Goal: Transaction & Acquisition: Subscribe to service/newsletter

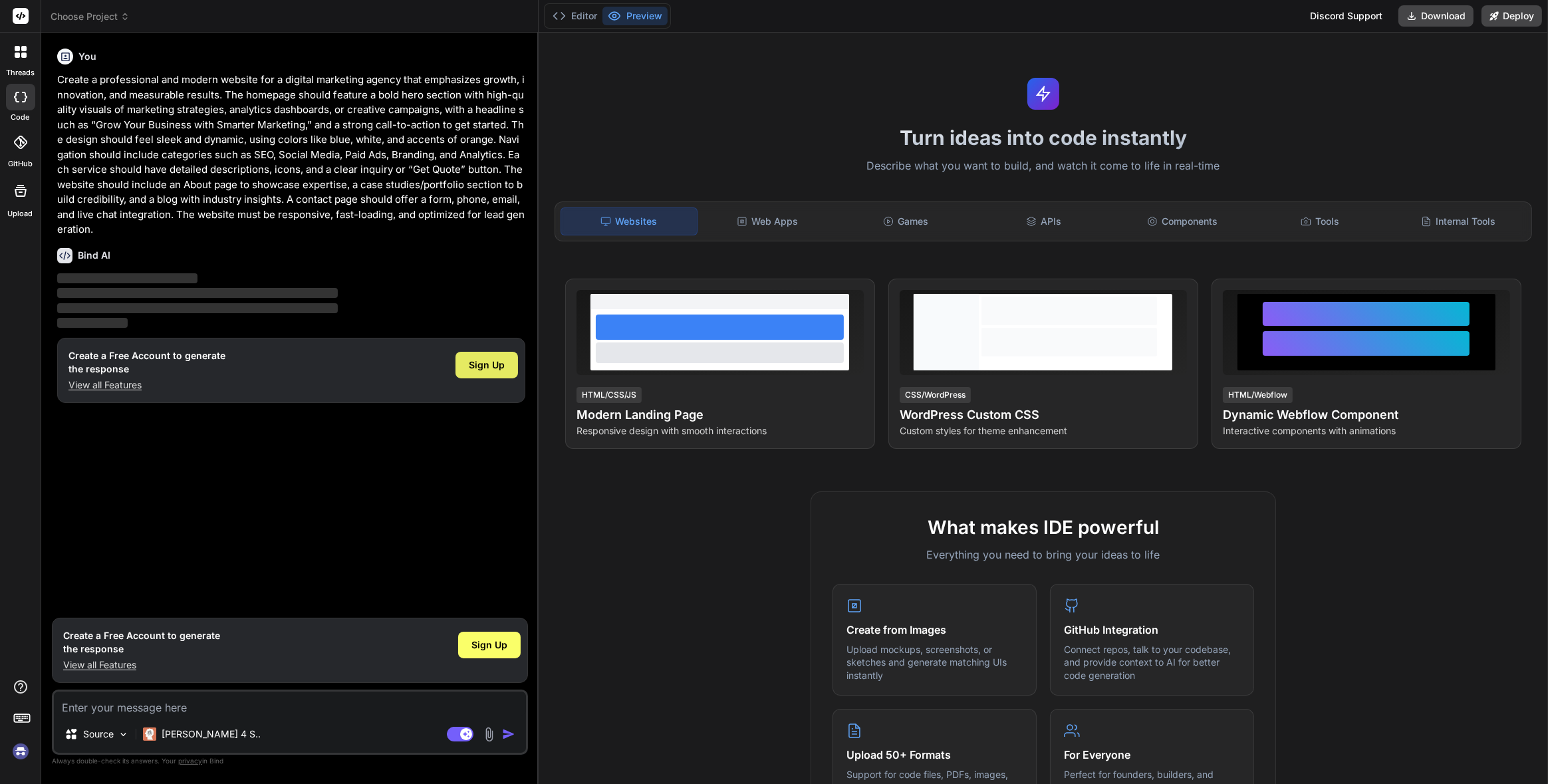
click at [501, 362] on span "Sign Up" at bounding box center [487, 365] width 36 height 13
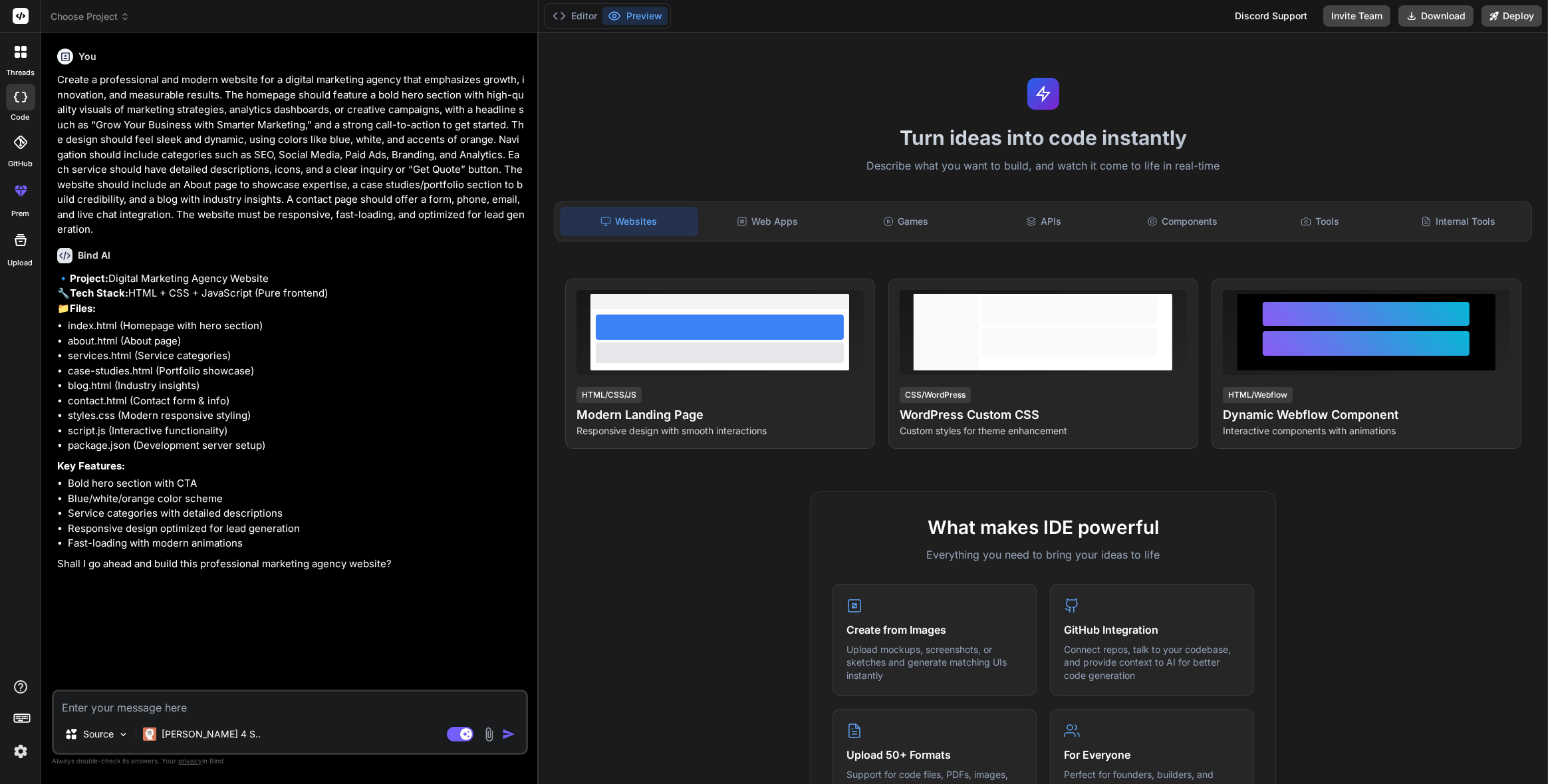
click at [287, 707] on textarea at bounding box center [289, 703] width 472 height 24
type textarea "x"
type textarea "y"
type textarea "x"
type textarea "ye"
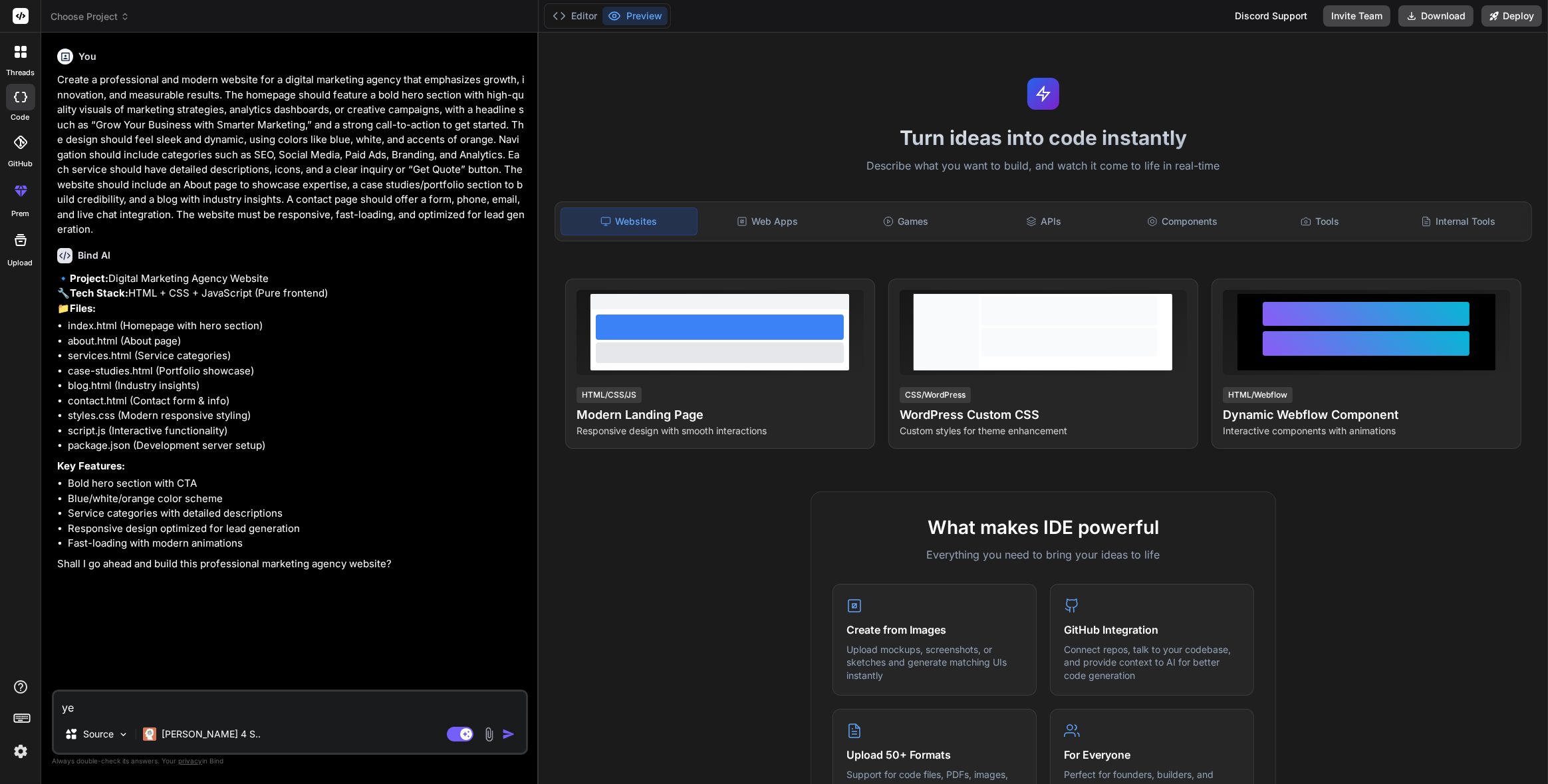
type textarea "x"
type textarea "yex"
type textarea "x"
type textarea "yex"
type textarea "x"
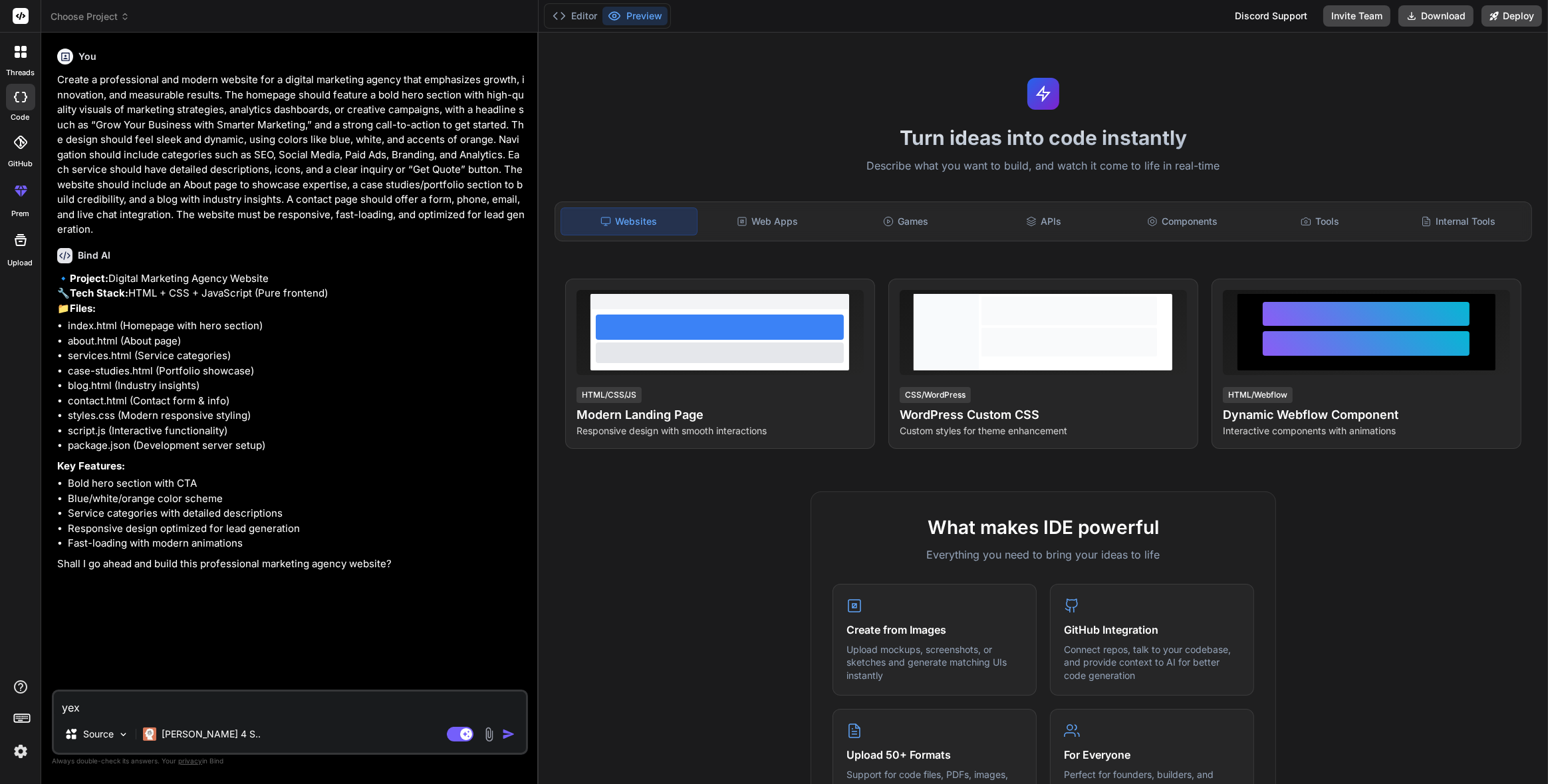
type textarea "yex"
type textarea "x"
type textarea "ye"
type textarea "x"
type textarea "yes"
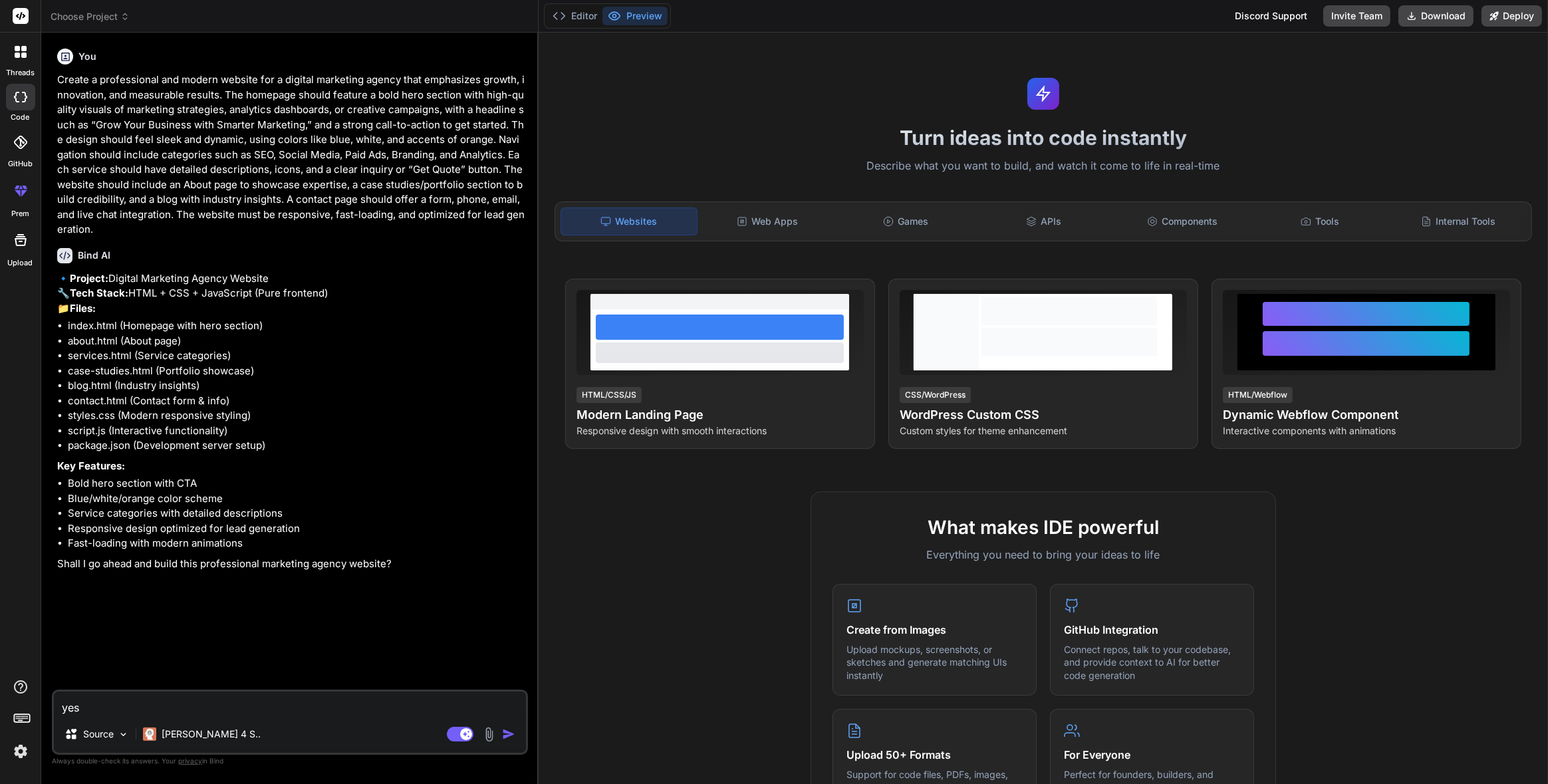
type textarea "x"
type textarea "yes"
type textarea "x"
type textarea "yes p"
type textarea "x"
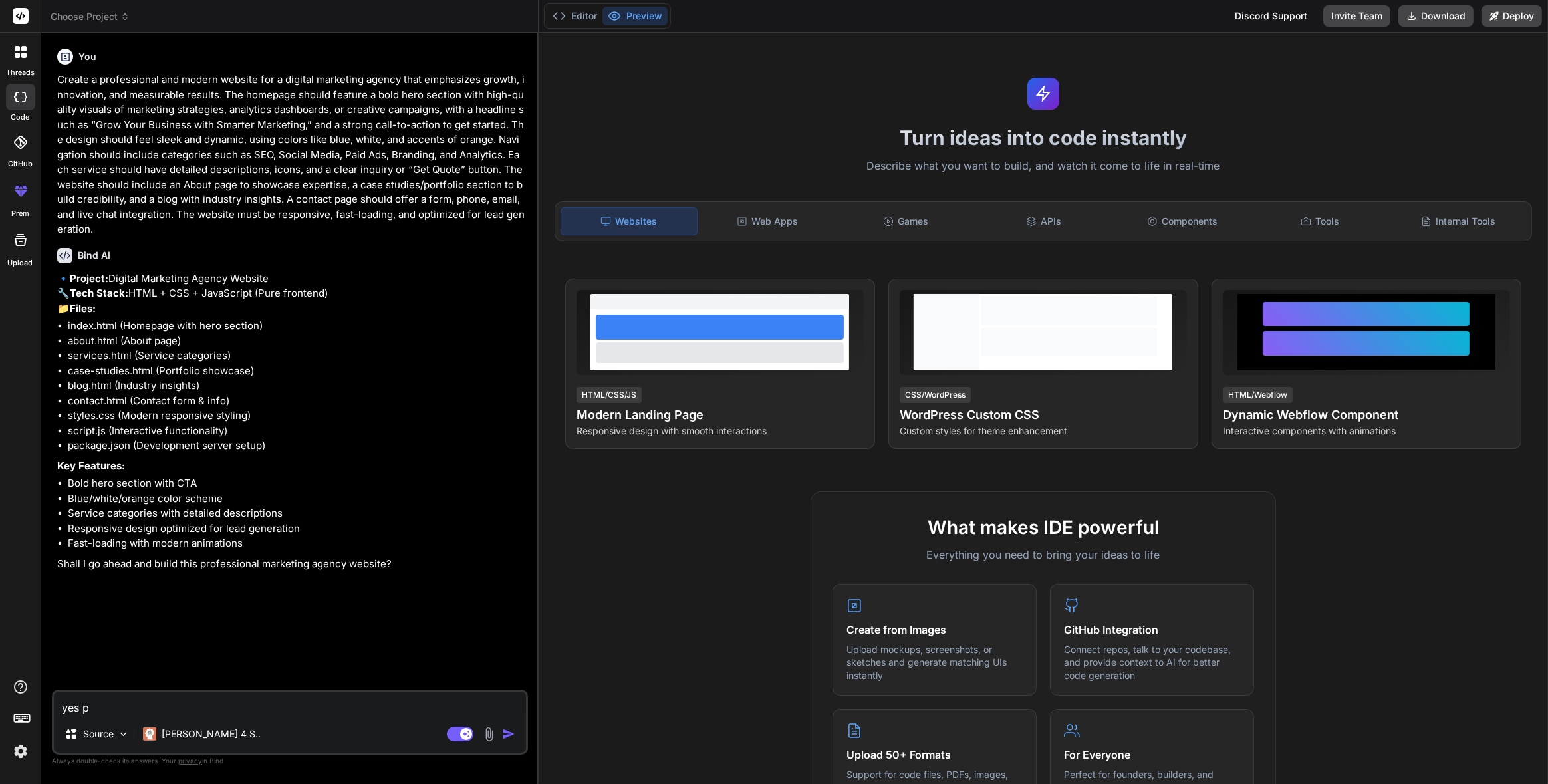
type textarea "yes pl"
type textarea "x"
type textarea "yes ple"
type textarea "x"
type textarea "yes plea"
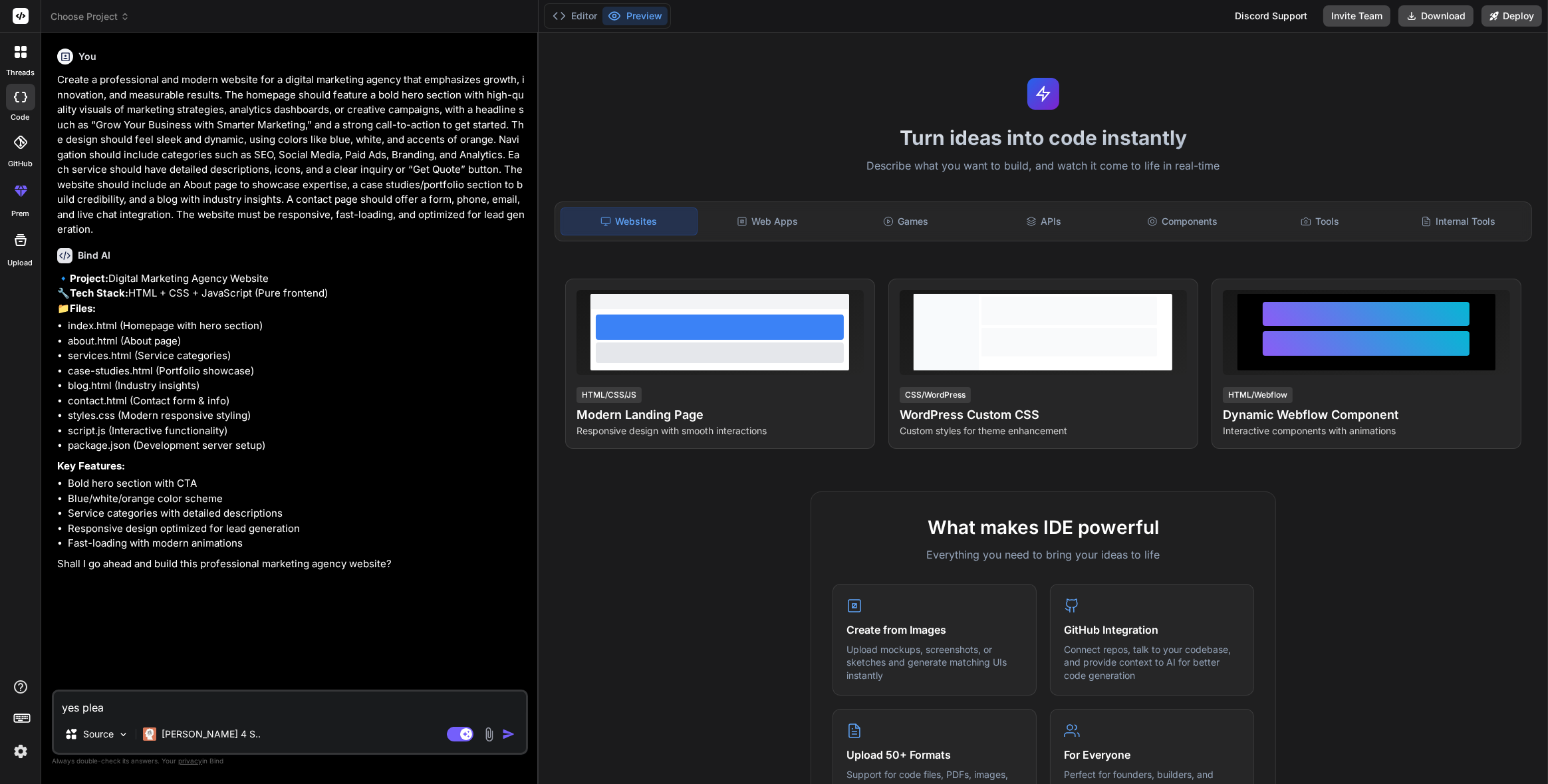
type textarea "x"
type textarea "yes pleas"
type textarea "x"
type textarea "yes please"
type textarea "x"
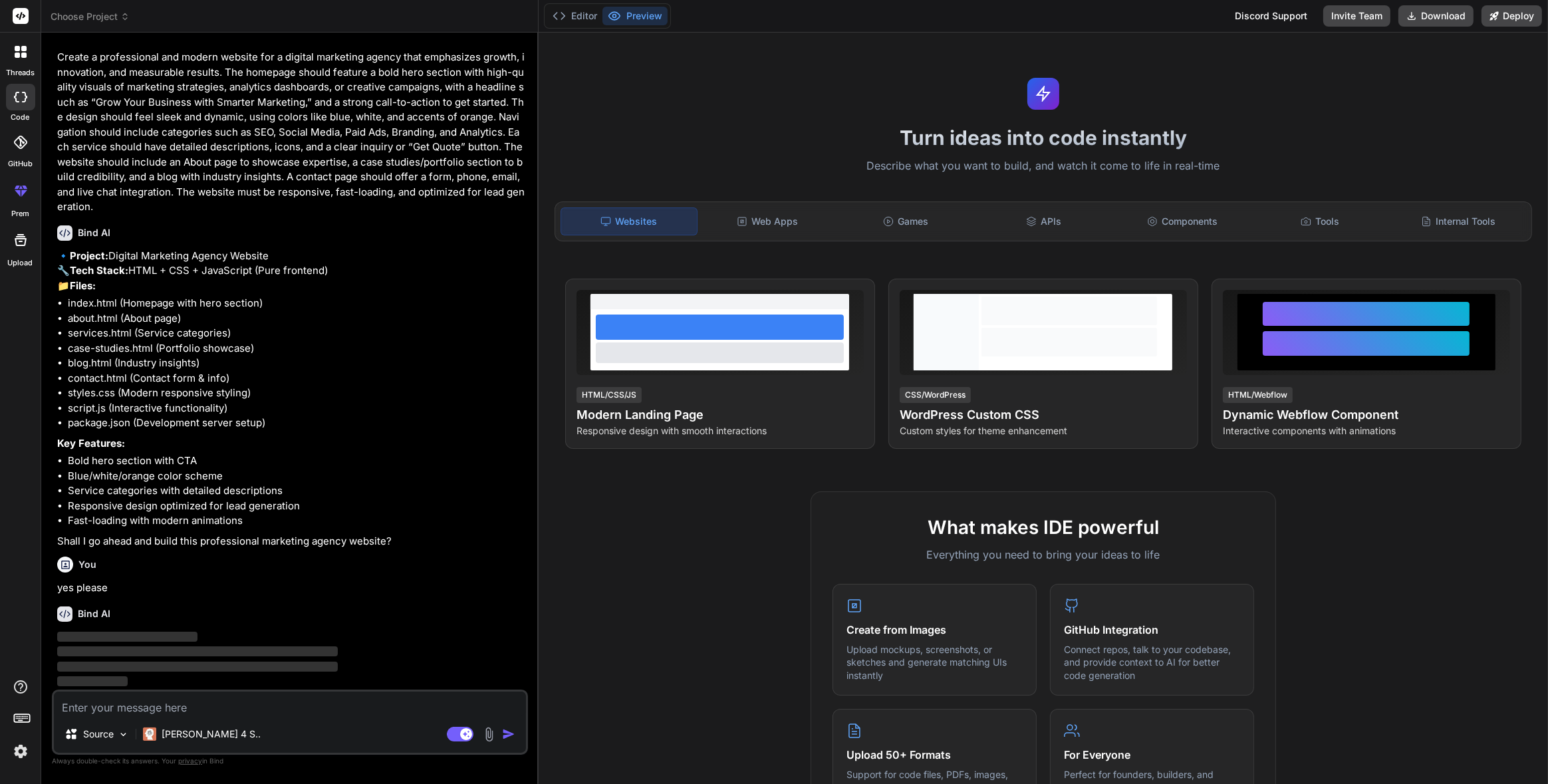
scroll to position [51, 0]
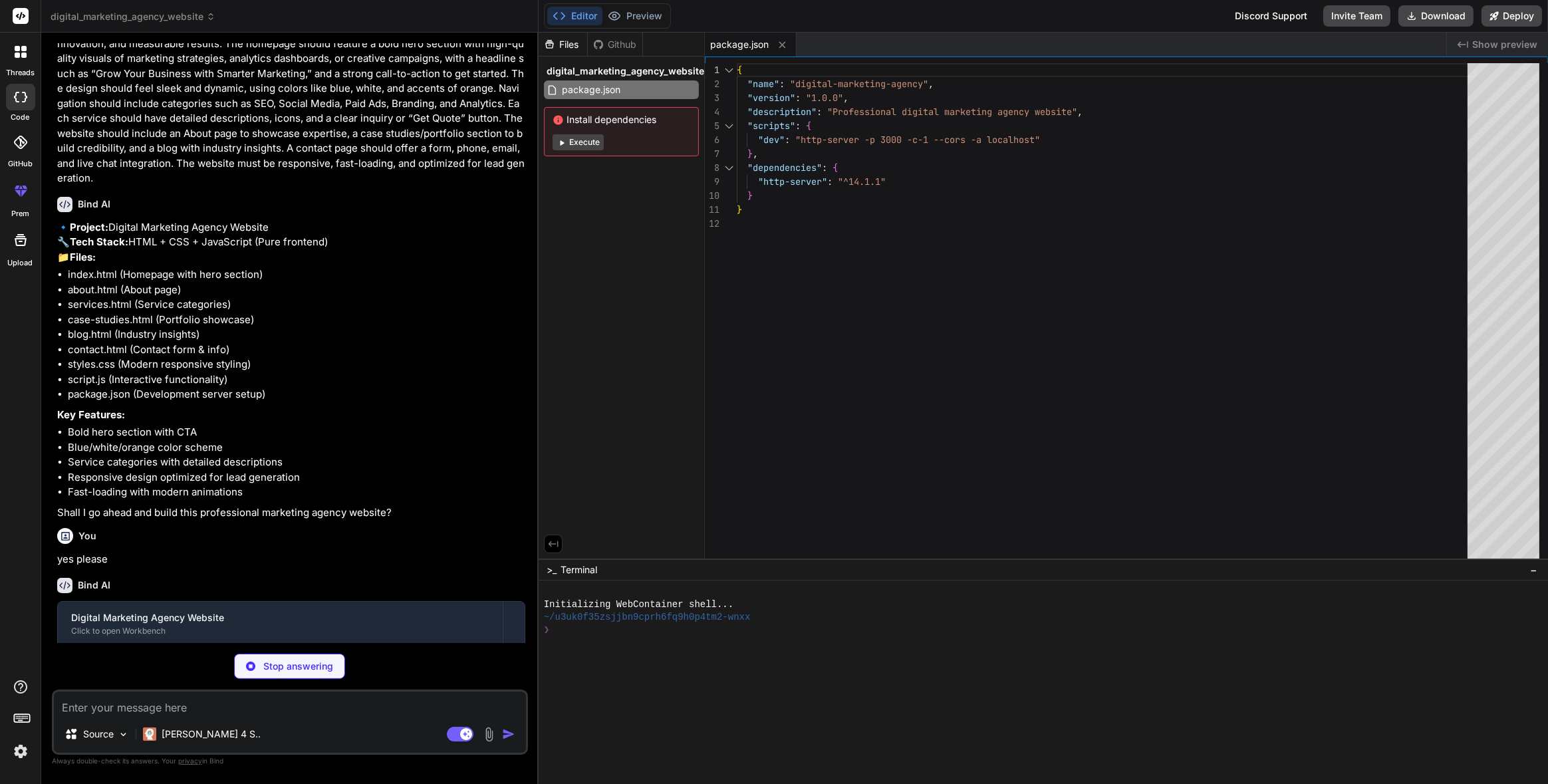
click at [578, 141] on button "Execute" at bounding box center [578, 142] width 51 height 16
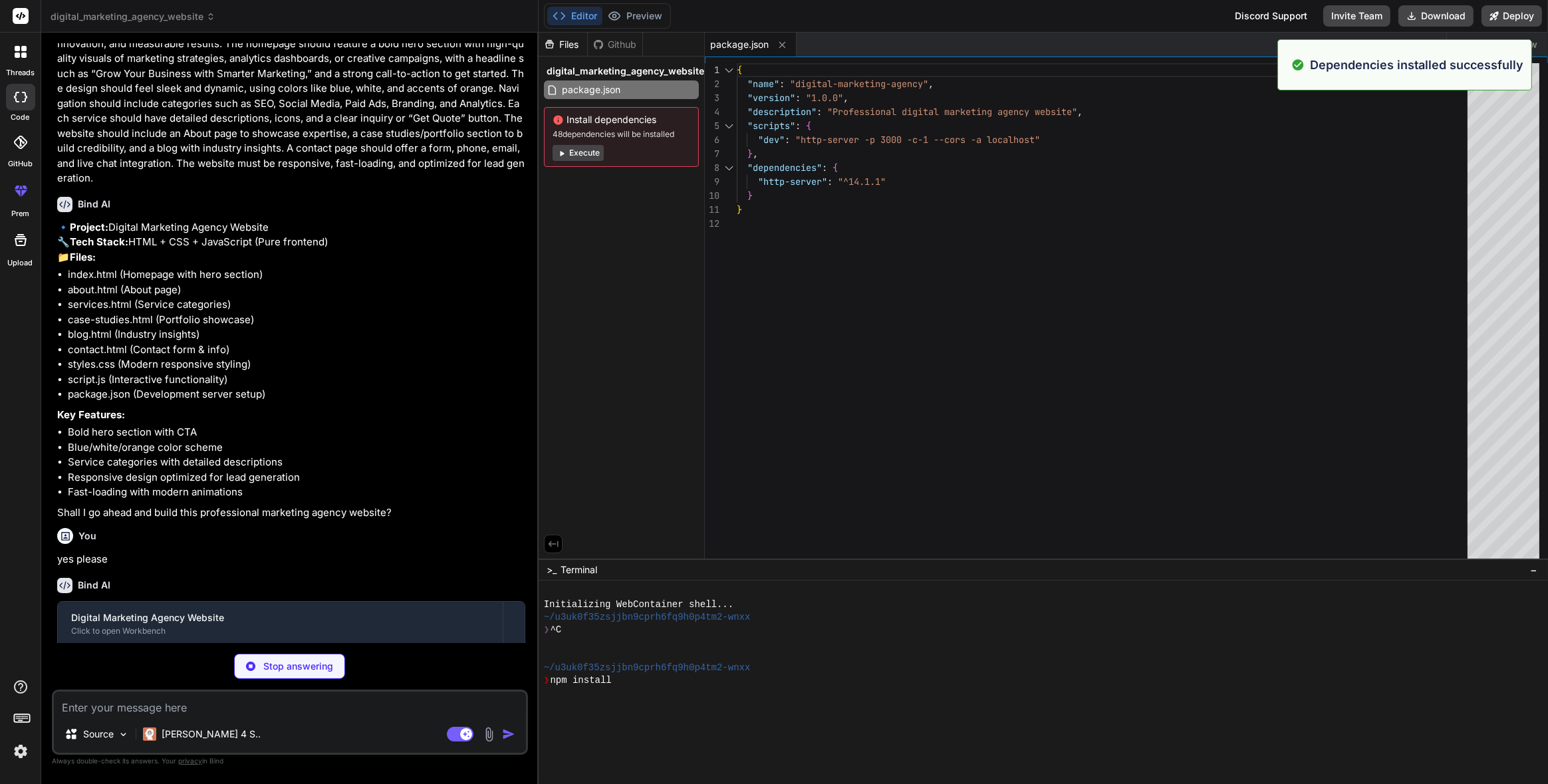
scroll to position [50, 0]
type textarea "x"
type textarea "}"
click at [797, 252] on div "{ "name" : "digital-marketing-agency" , "version" : "1.0.0" , "description" : "…" at bounding box center [1106, 314] width 739 height 502
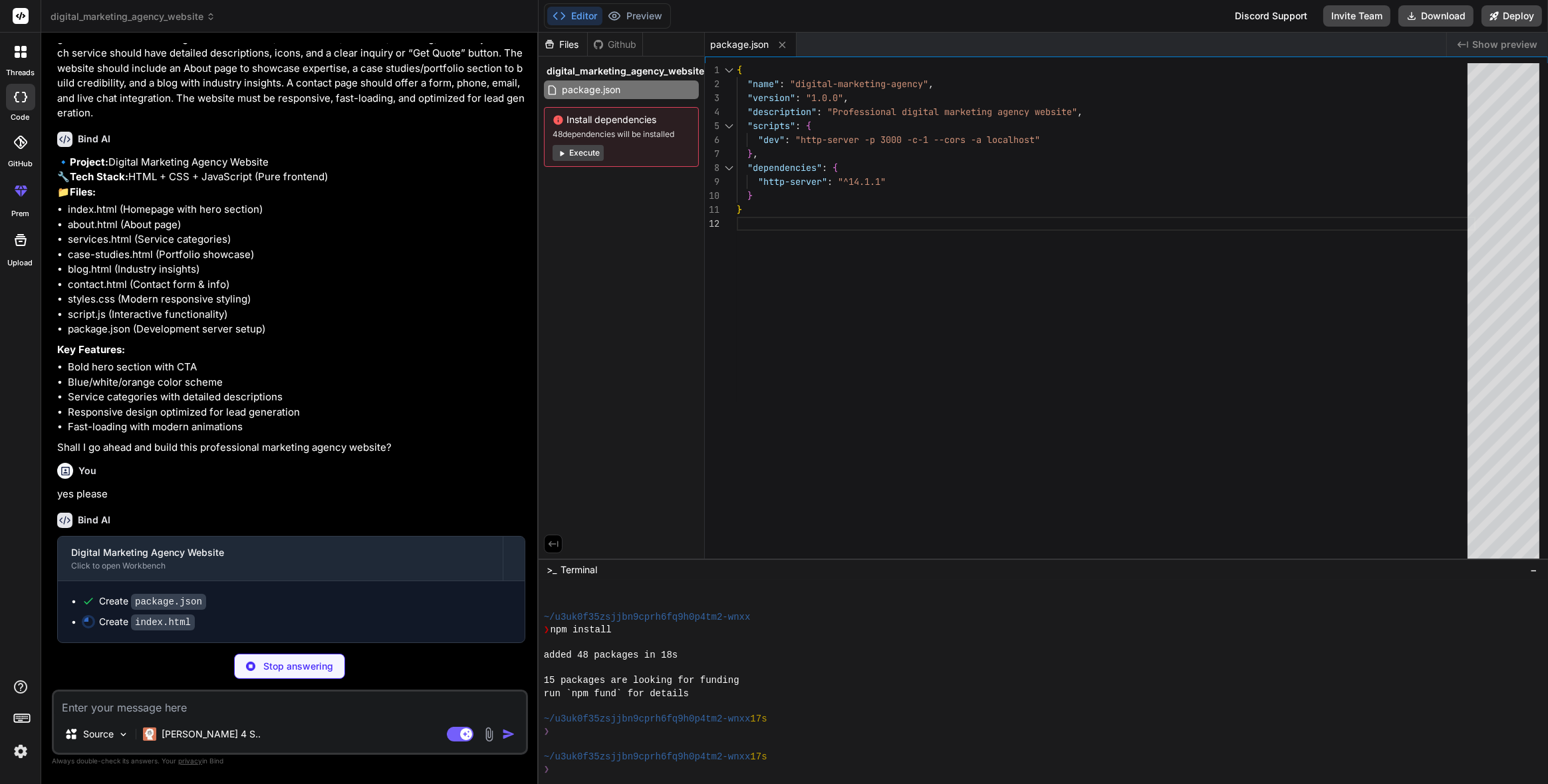
scroll to position [144, 0]
type textarea "x"
type textarea "</body> </html>"
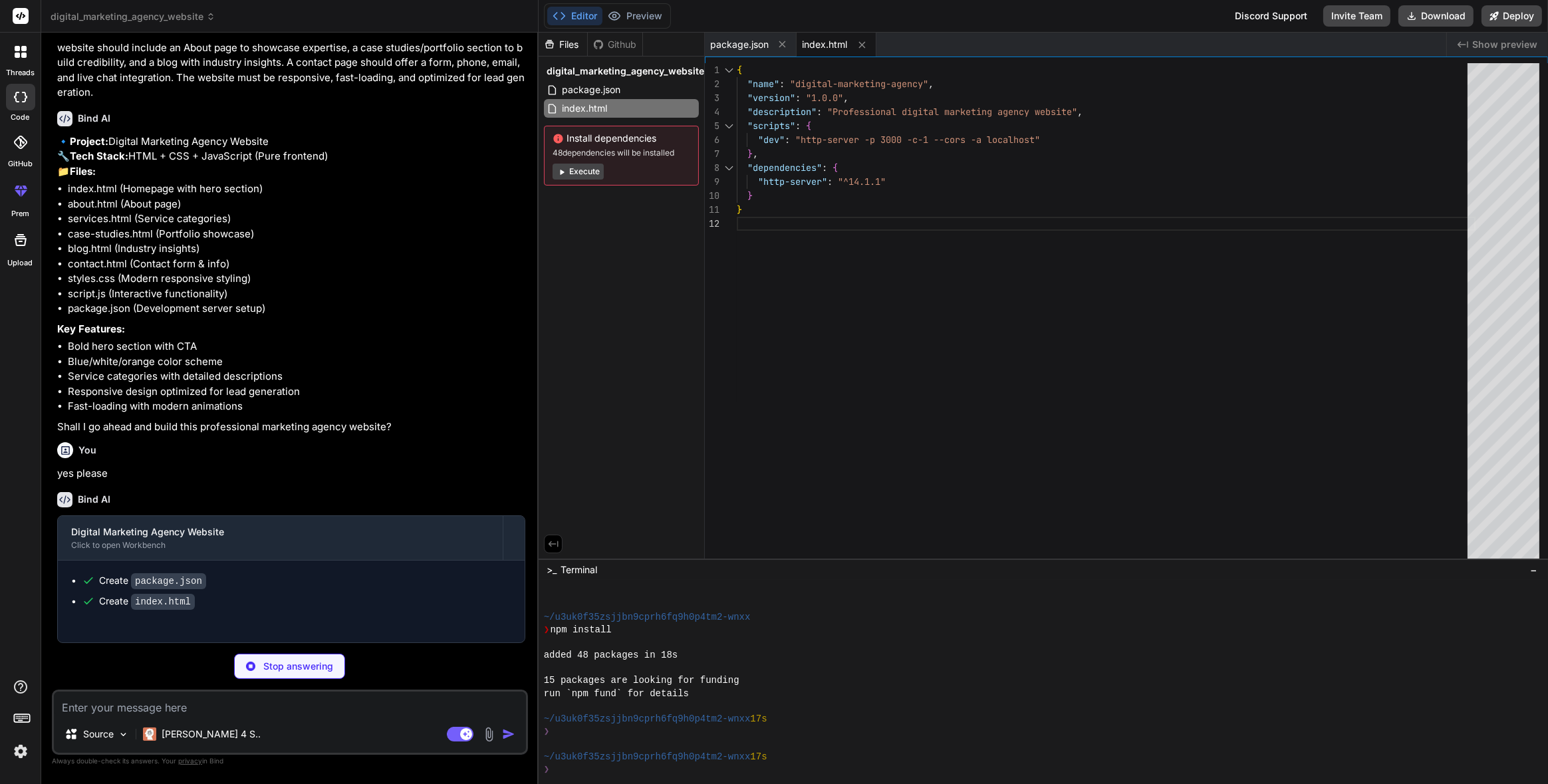
type textarea "x"
type textarea "<script src="script.js"></script> </body> </html>"
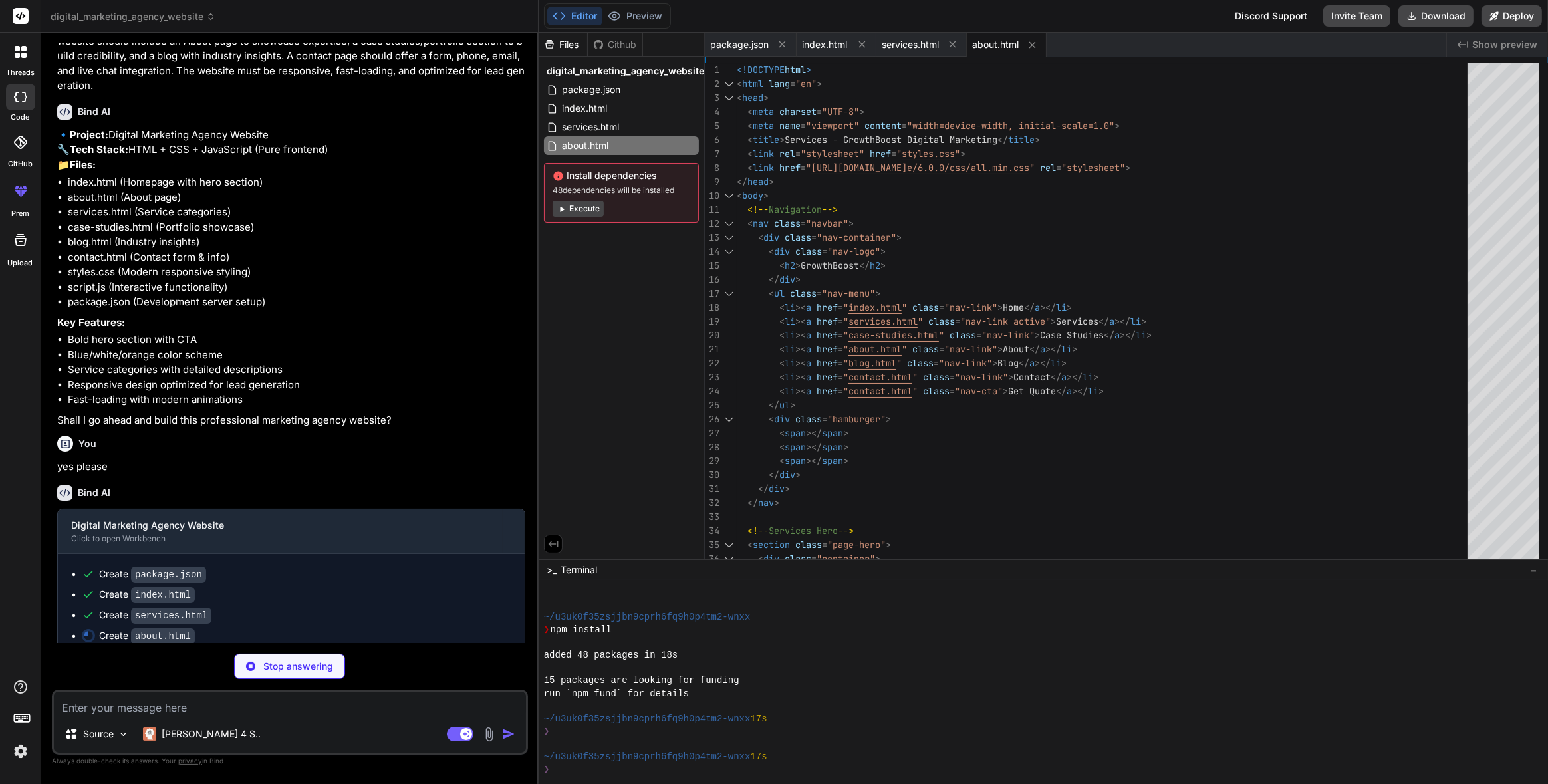
type textarea "x"
type textarea "</body> </html>"
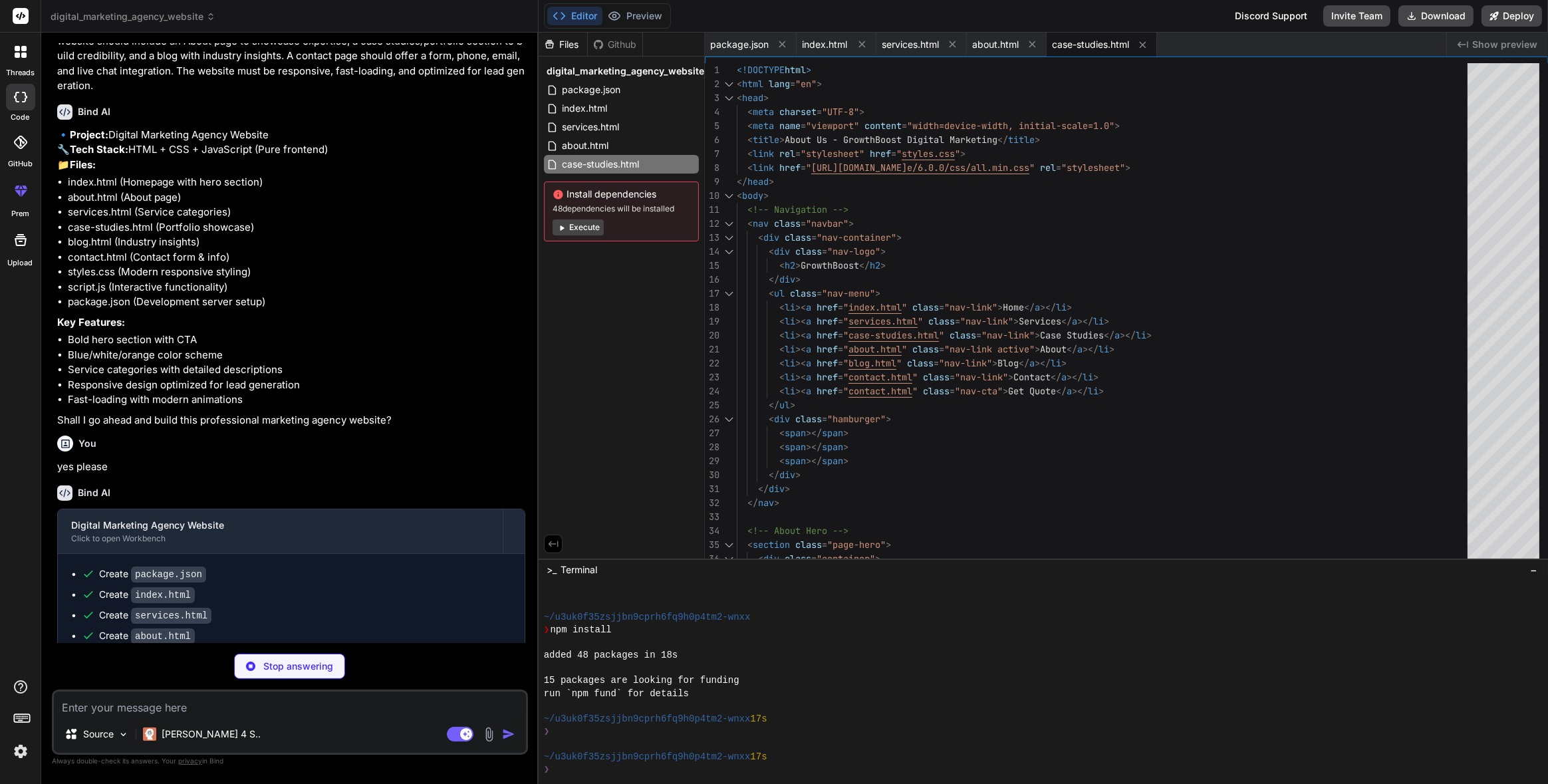
type textarea "x"
type textarea "</footer> <script src="script.js"></script> </body> </html>"
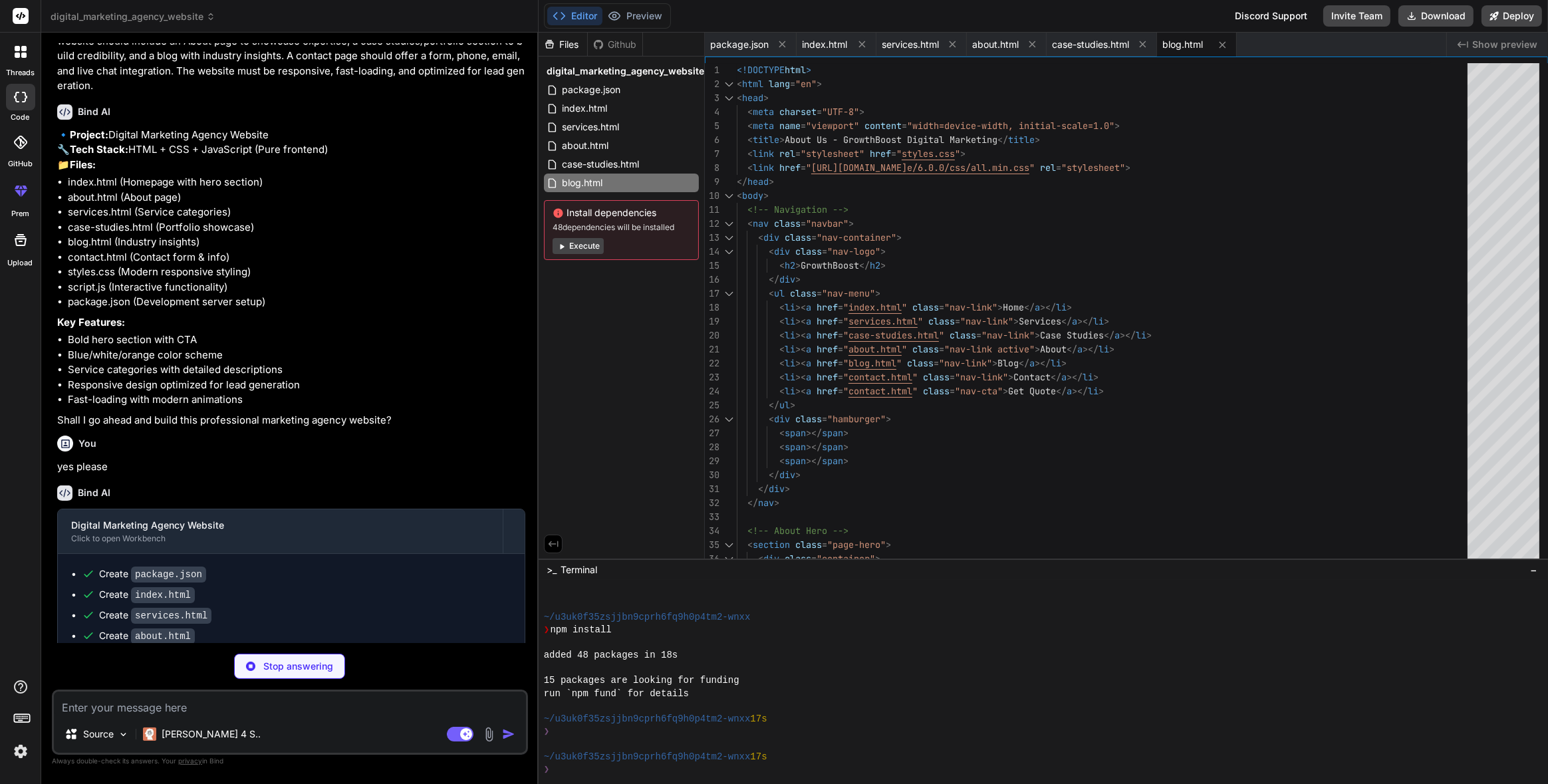
type textarea "x"
type textarea "<div class="footer-bottom"> <p>&copy; 2024 GrowthBoost. All rights reserved.</p…"
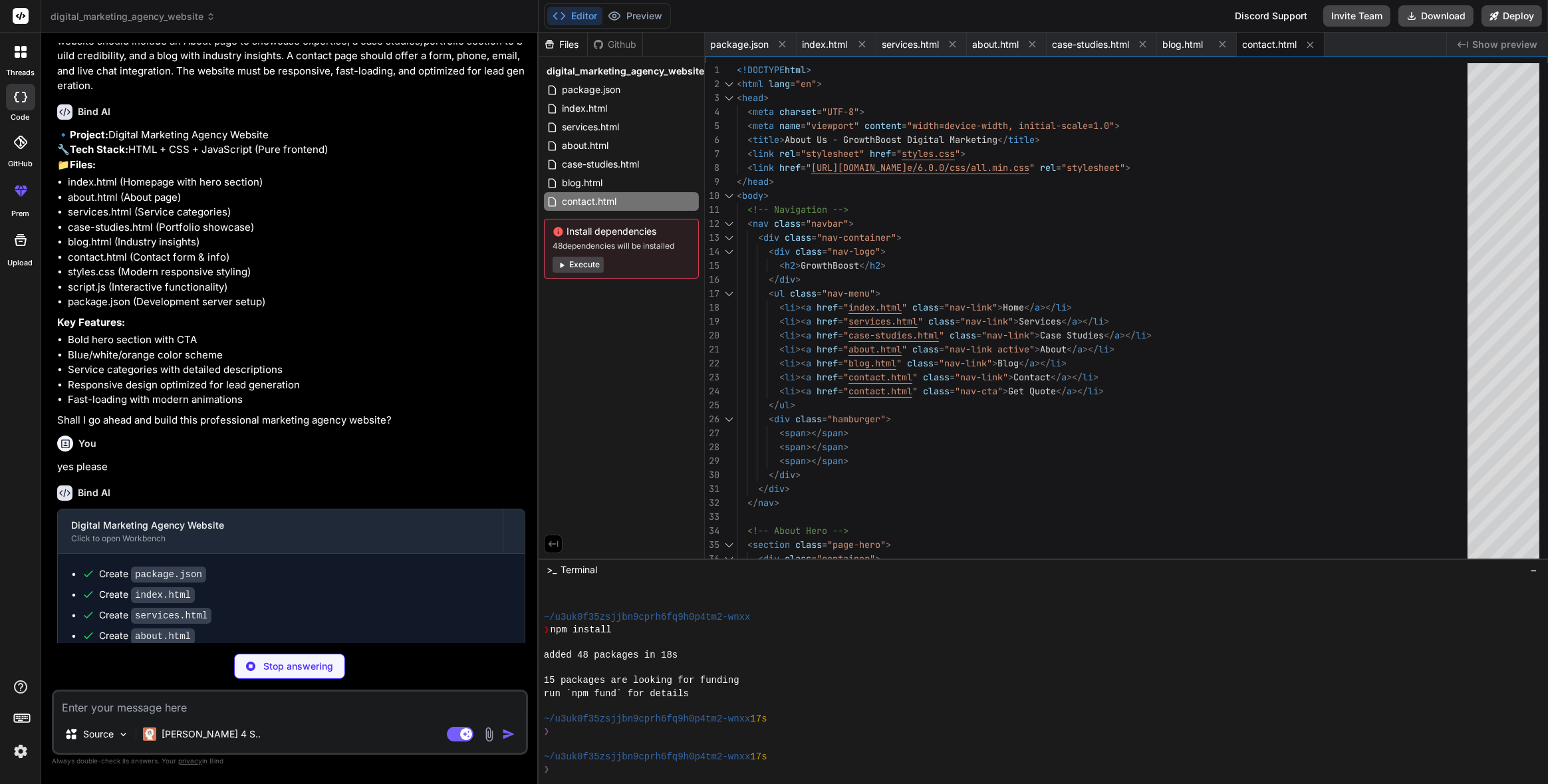
type textarea "x"
type textarea "scroll-behavior: smooth; }"
type textarea "x"
type textarea "document.querySelectorAll('.service-card, .case-card, .blog-card, .team-member,…"
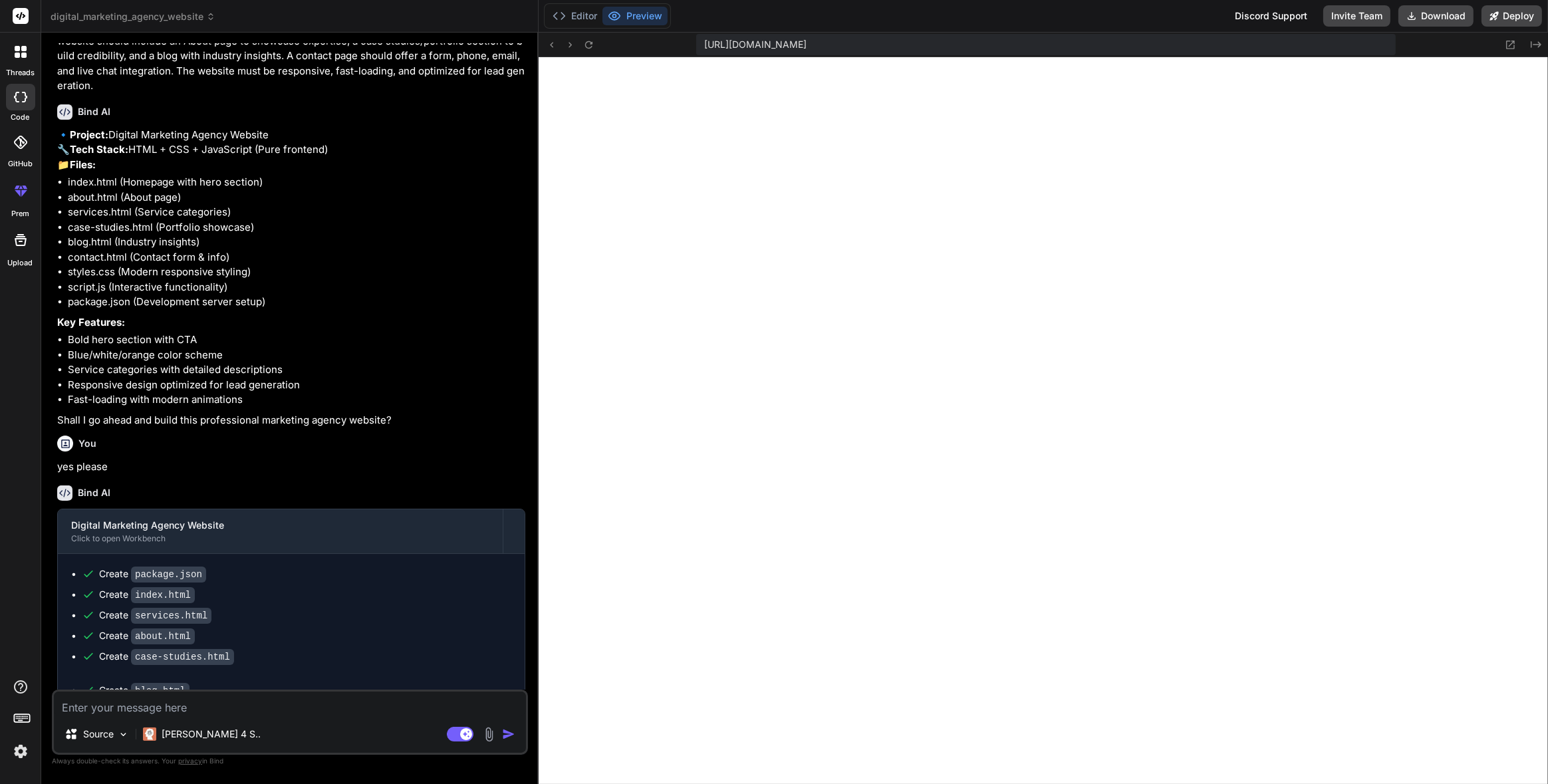
scroll to position [723, 0]
click at [1429, 27] on div "Editor Preview Discord Support Invite Team Download Deploy" at bounding box center [1043, 16] width 1009 height 32
click at [1433, 20] on button "Download" at bounding box center [1436, 16] width 75 height 21
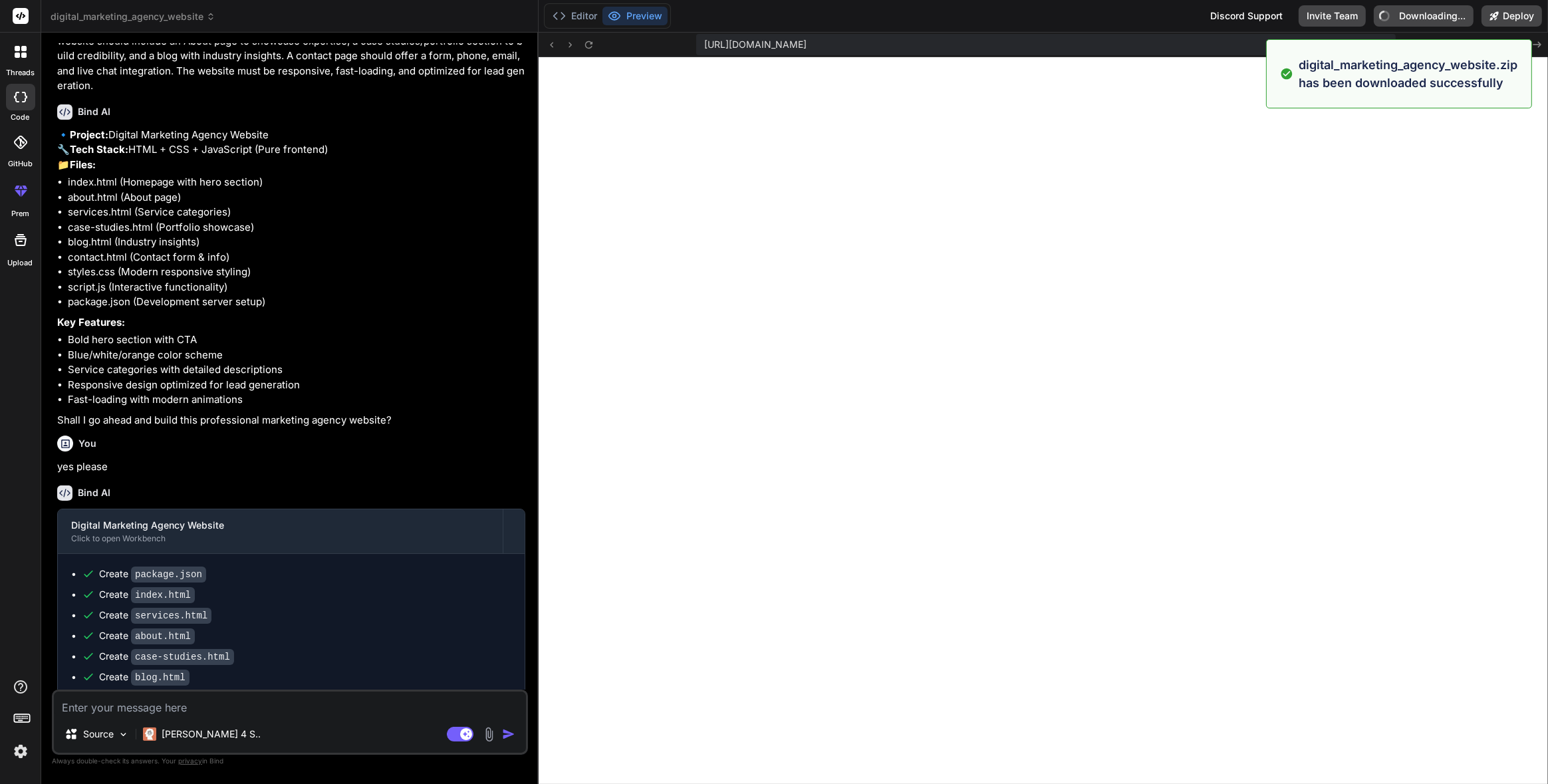
type textarea "x"
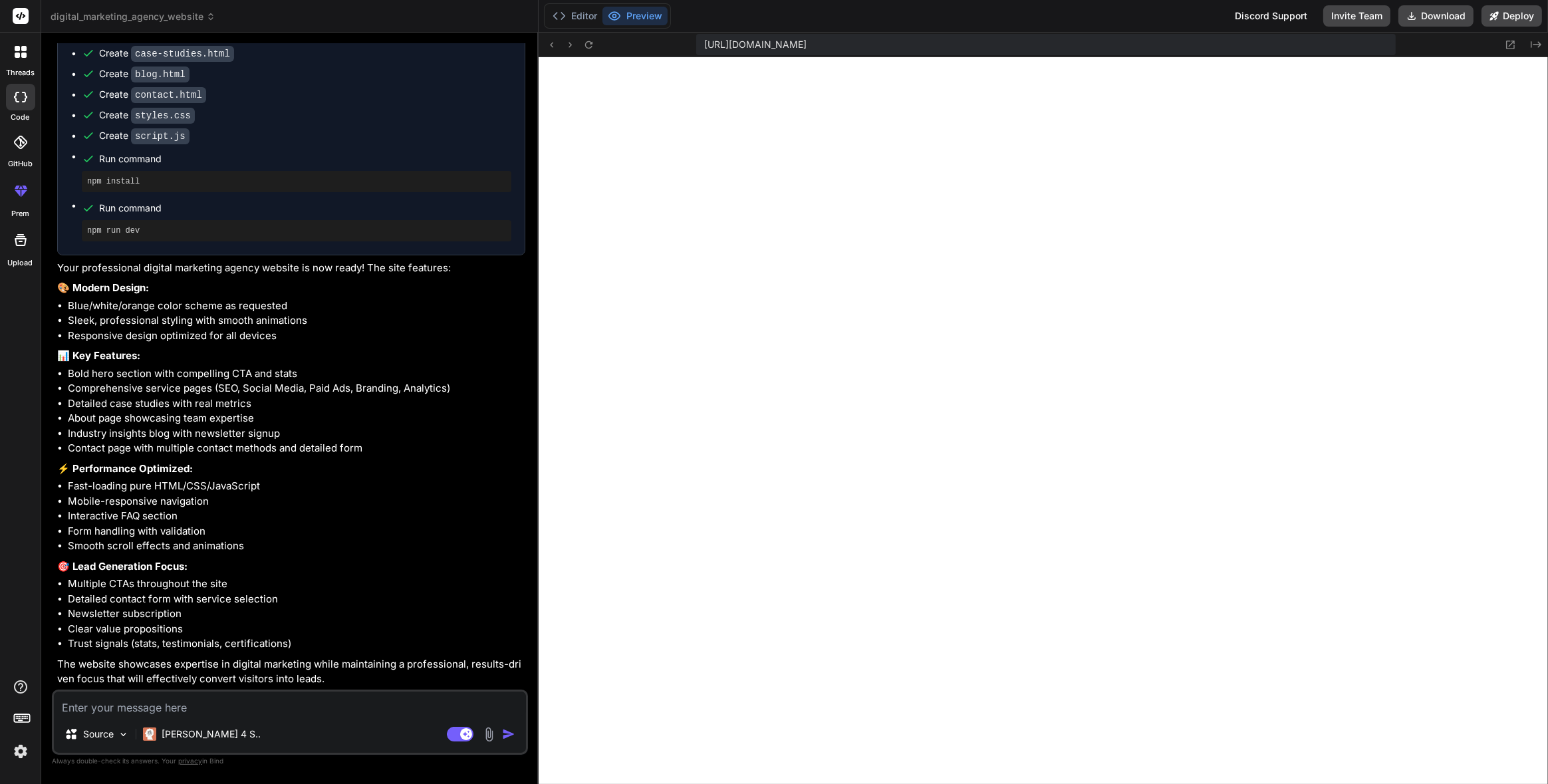
scroll to position [769, 0]
click at [257, 718] on div "Source Claude 4 S.. Agent Mode. When this toggle is activated, AI automatically…" at bounding box center [290, 722] width 476 height 65
click at [252, 711] on textarea at bounding box center [289, 703] width 472 height 24
click at [18, 749] on img at bounding box center [20, 752] width 23 height 23
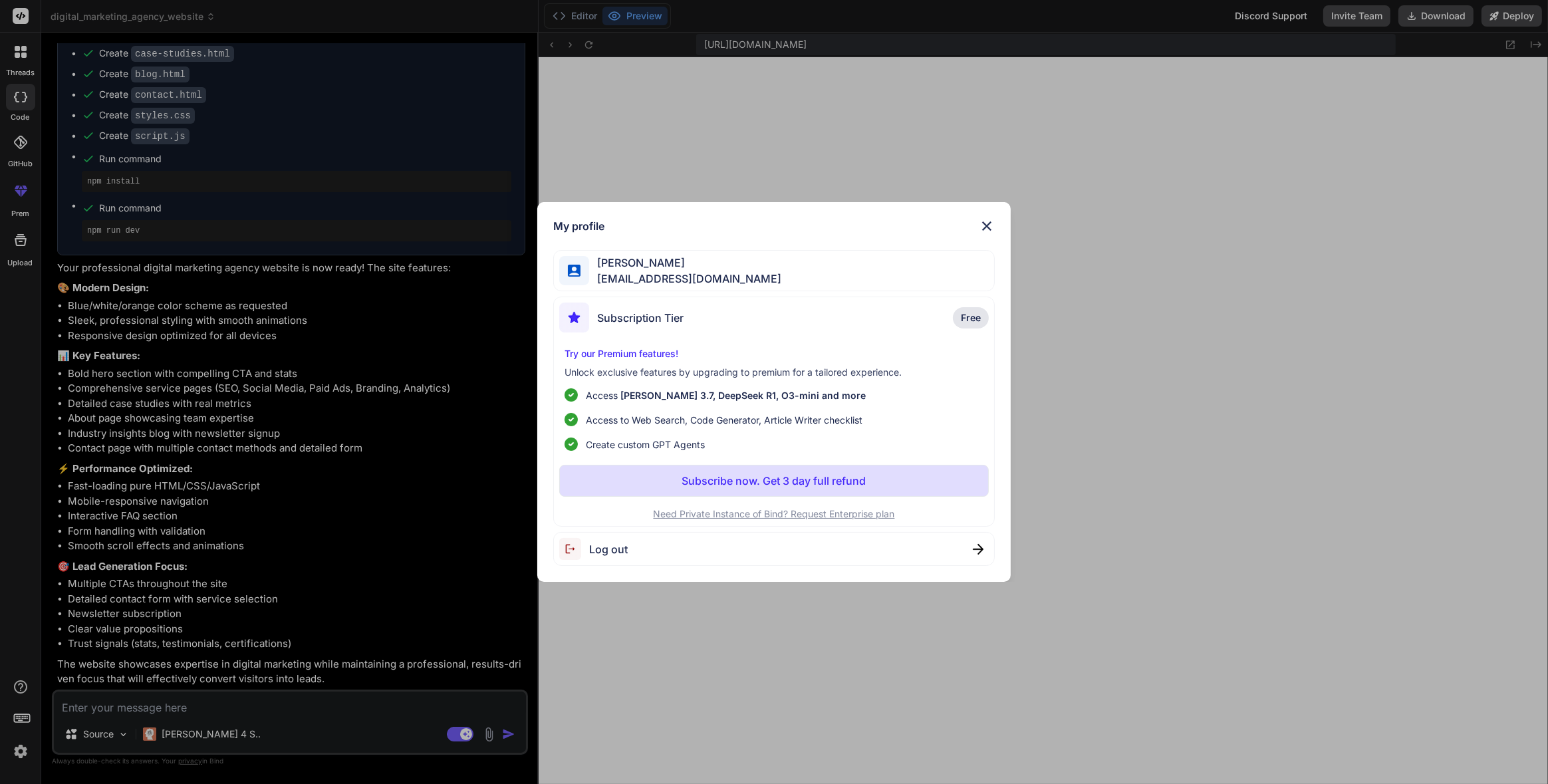
click at [895, 316] on div "Subscription Tier Free" at bounding box center [774, 319] width 429 height 35
click at [957, 316] on p "Free" at bounding box center [971, 318] width 36 height 21
click at [739, 484] on p "Subscribe now. Get 3 day full refund" at bounding box center [774, 481] width 184 height 16
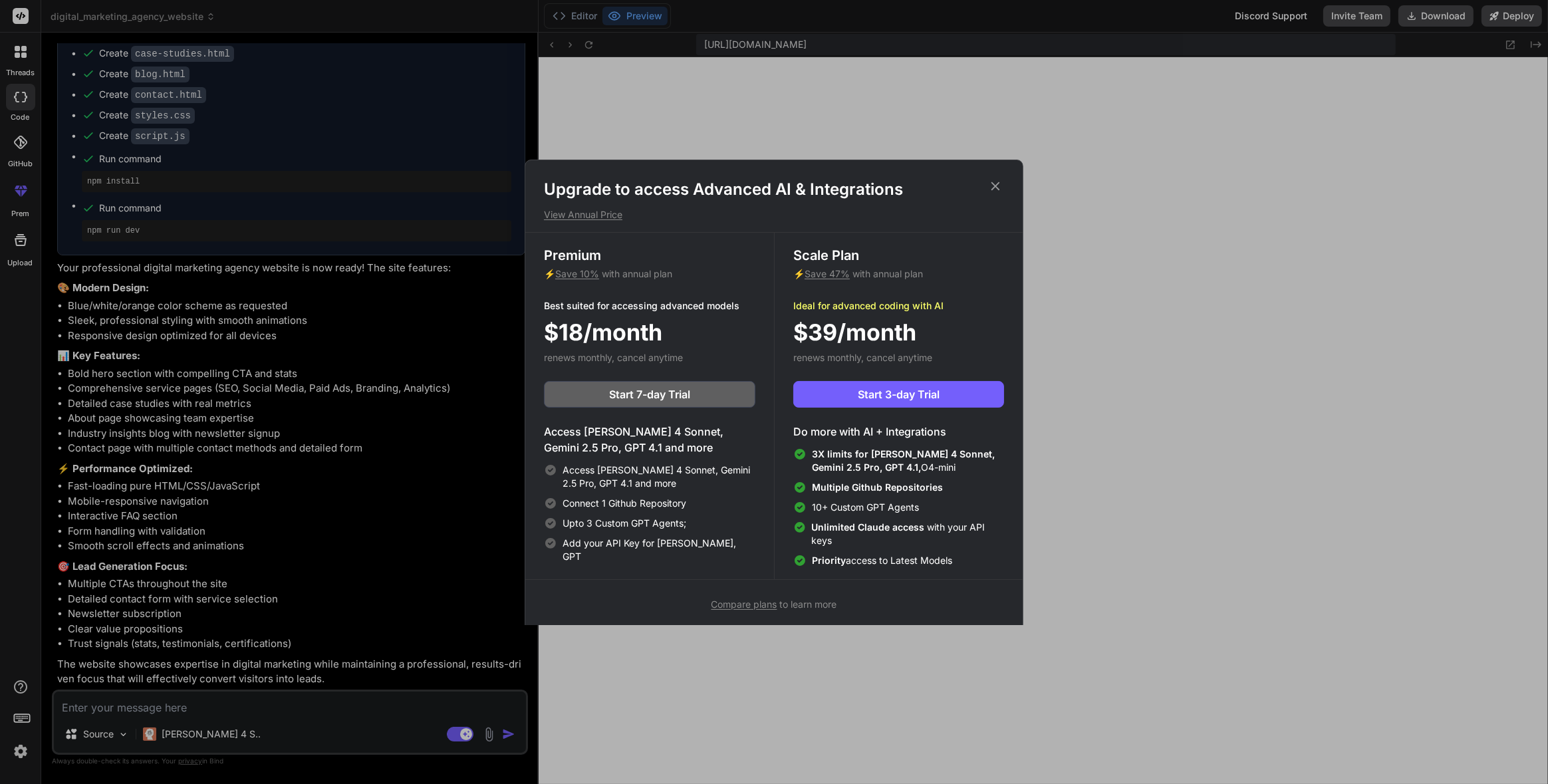
scroll to position [0, 0]
click at [376, 459] on div "Upgrade to access Advanced AI & Integrations View Annual Price Premium ⚡ Save 1…" at bounding box center [774, 392] width 1548 height 784
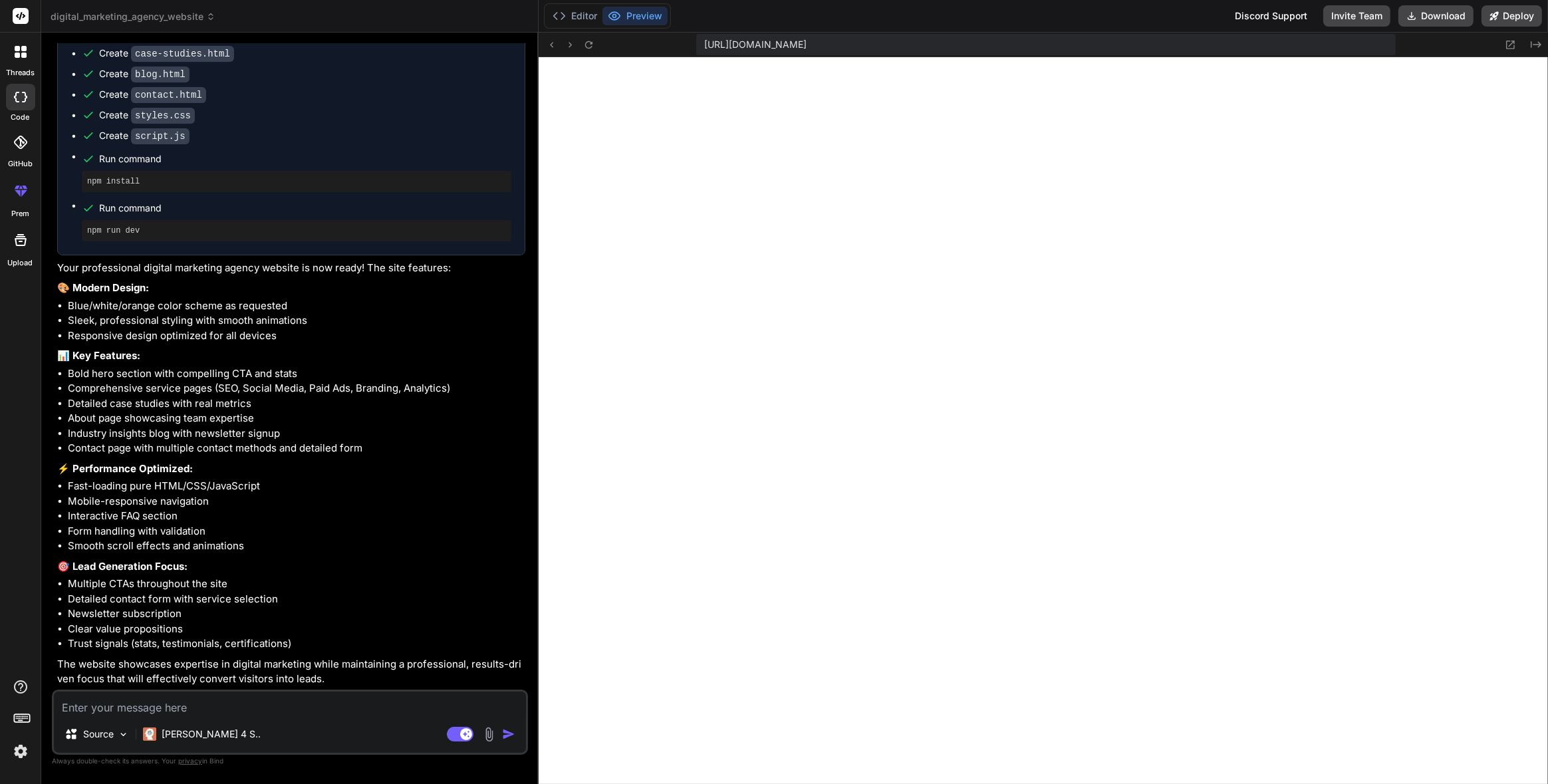
scroll to position [876, 0]
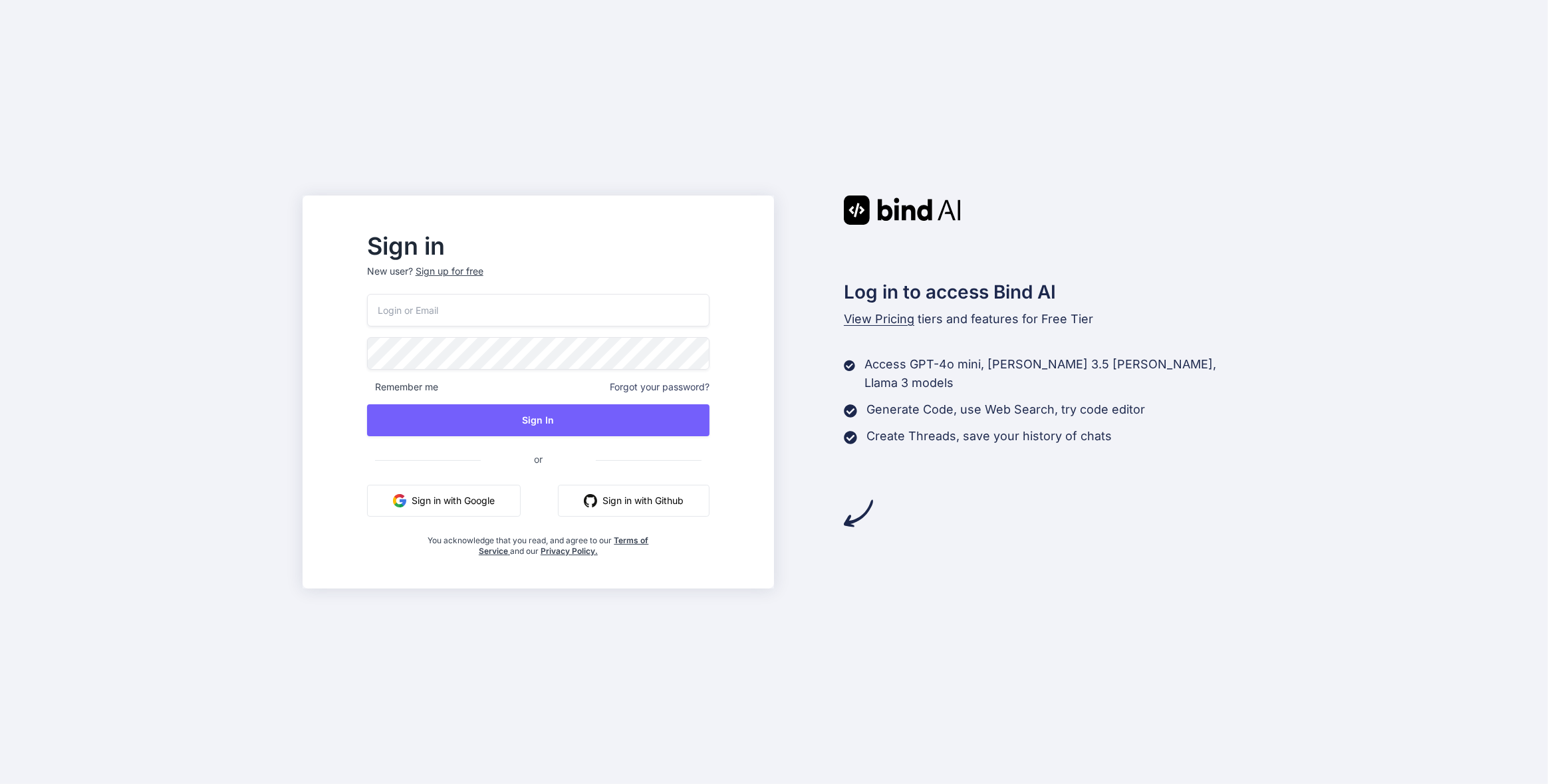
click at [544, 319] on input "email" at bounding box center [538, 310] width 342 height 32
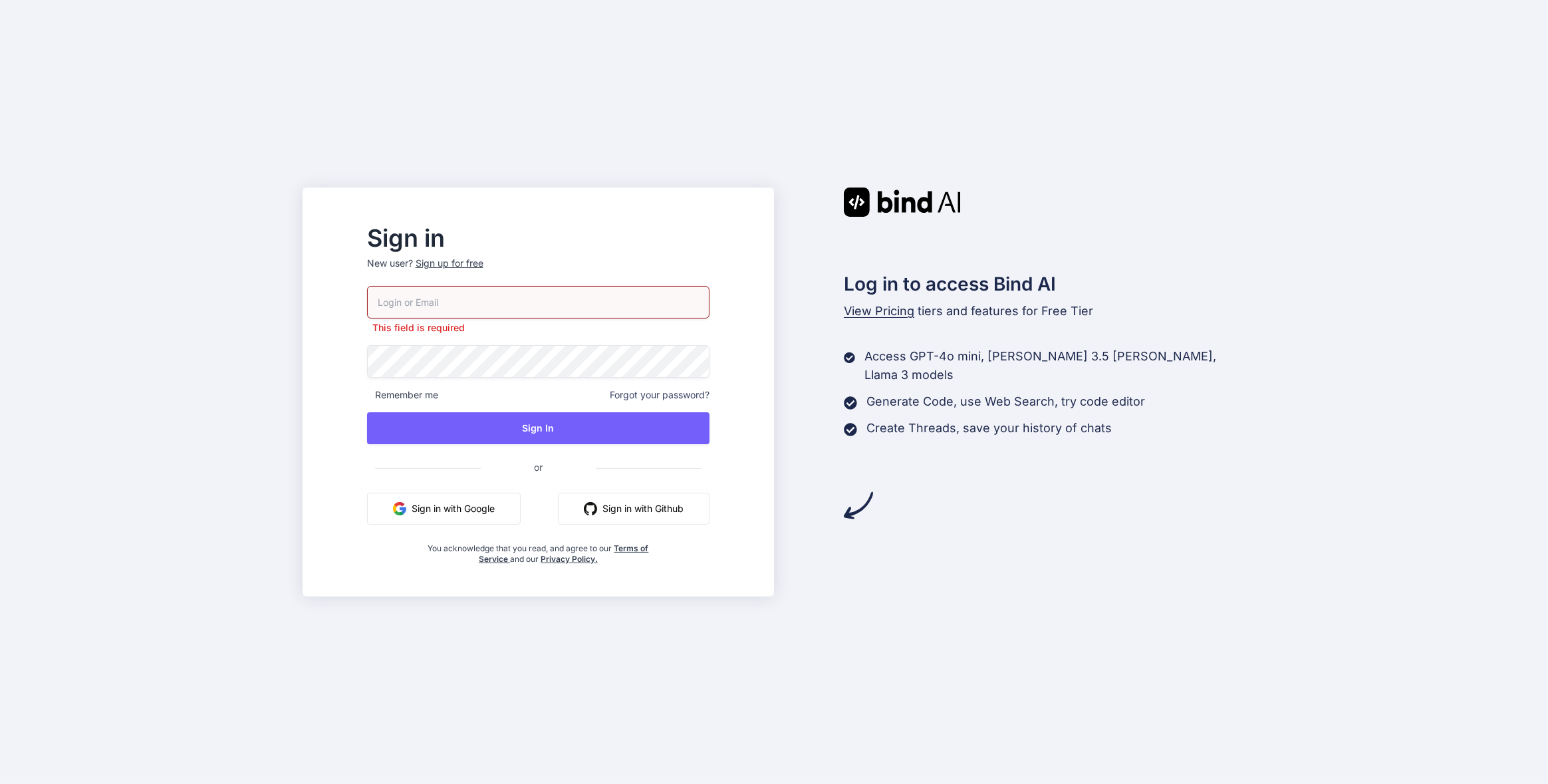
click at [463, 507] on button "Sign in with Google" at bounding box center [444, 508] width 154 height 32
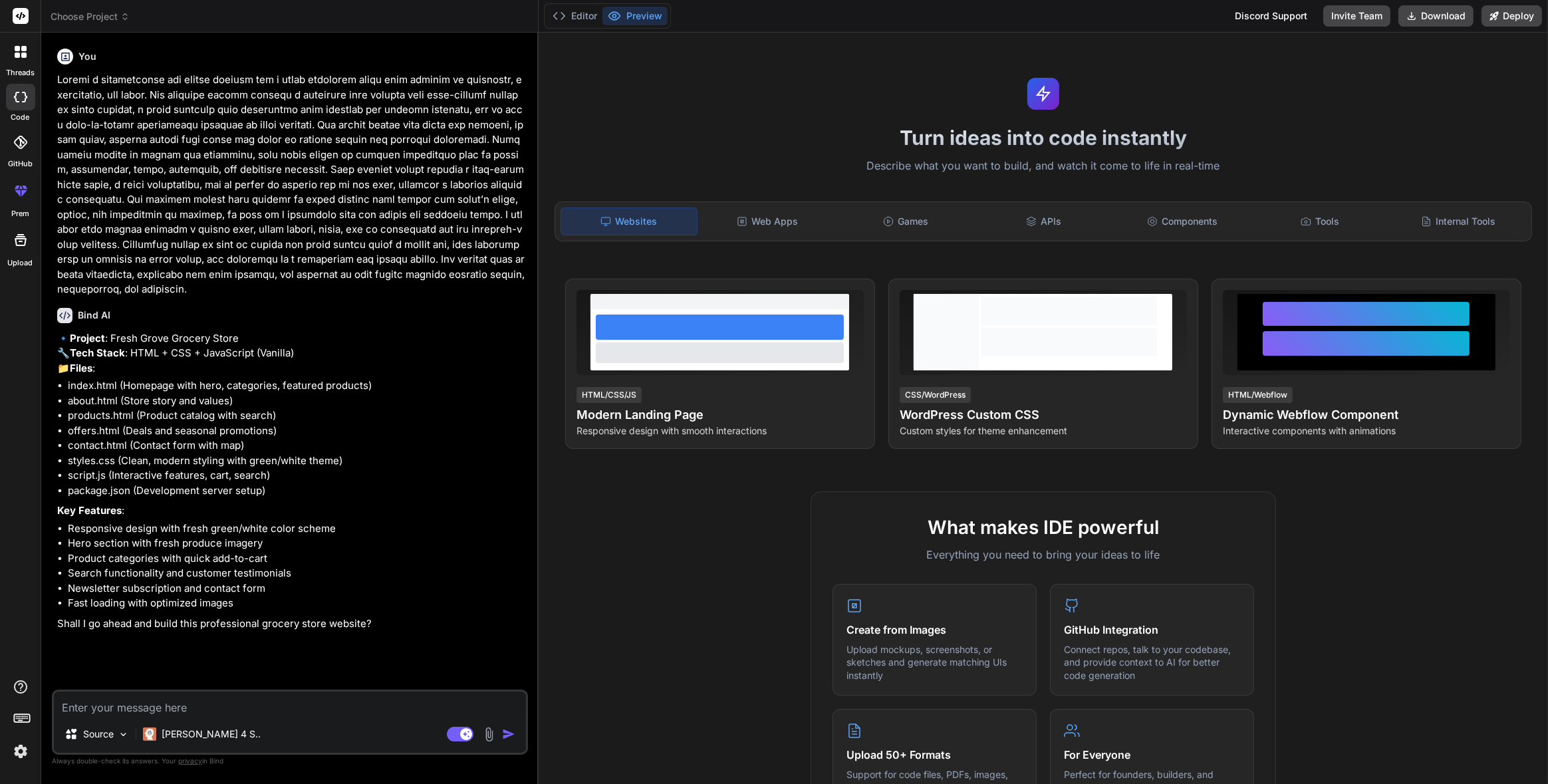
type textarea "x"
click at [196, 695] on textarea at bounding box center [289, 703] width 472 height 24
type textarea "y"
type textarea "x"
type textarea "ye"
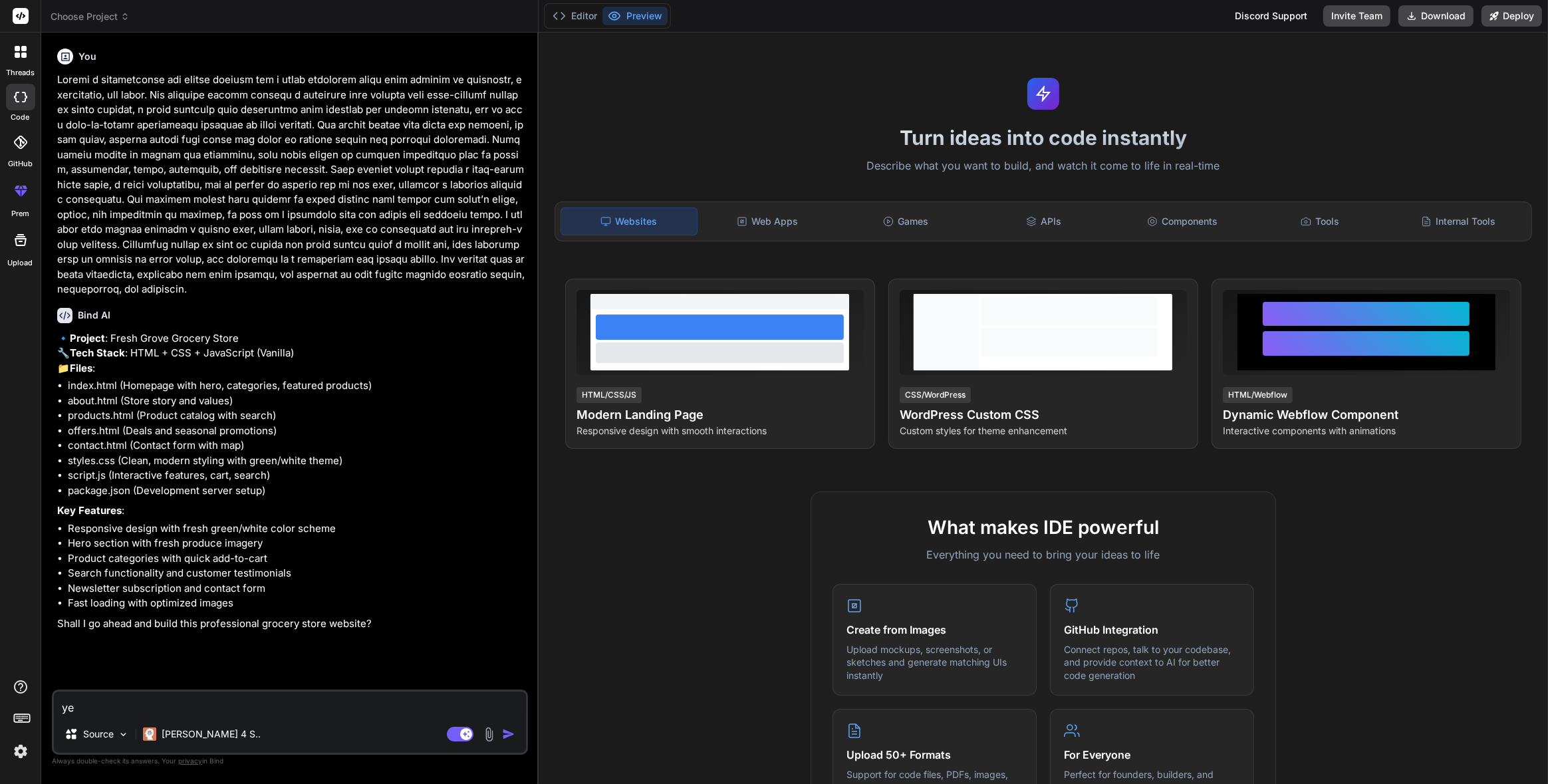
type textarea "x"
type textarea "yes"
type textarea "x"
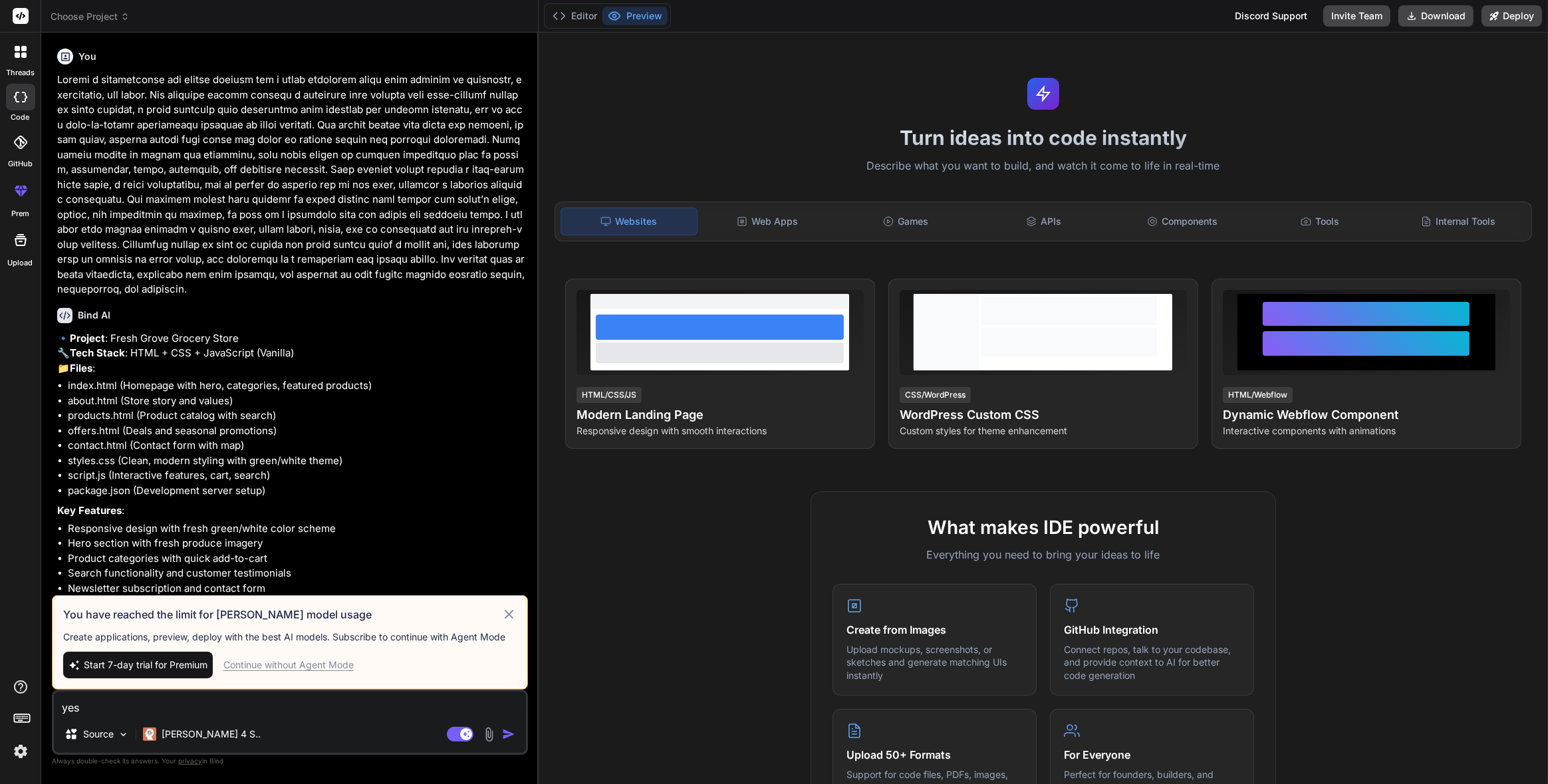
type textarea "yes"
click at [184, 668] on span "Start 7-day trial for Premium" at bounding box center [145, 665] width 124 height 13
type textarea "x"
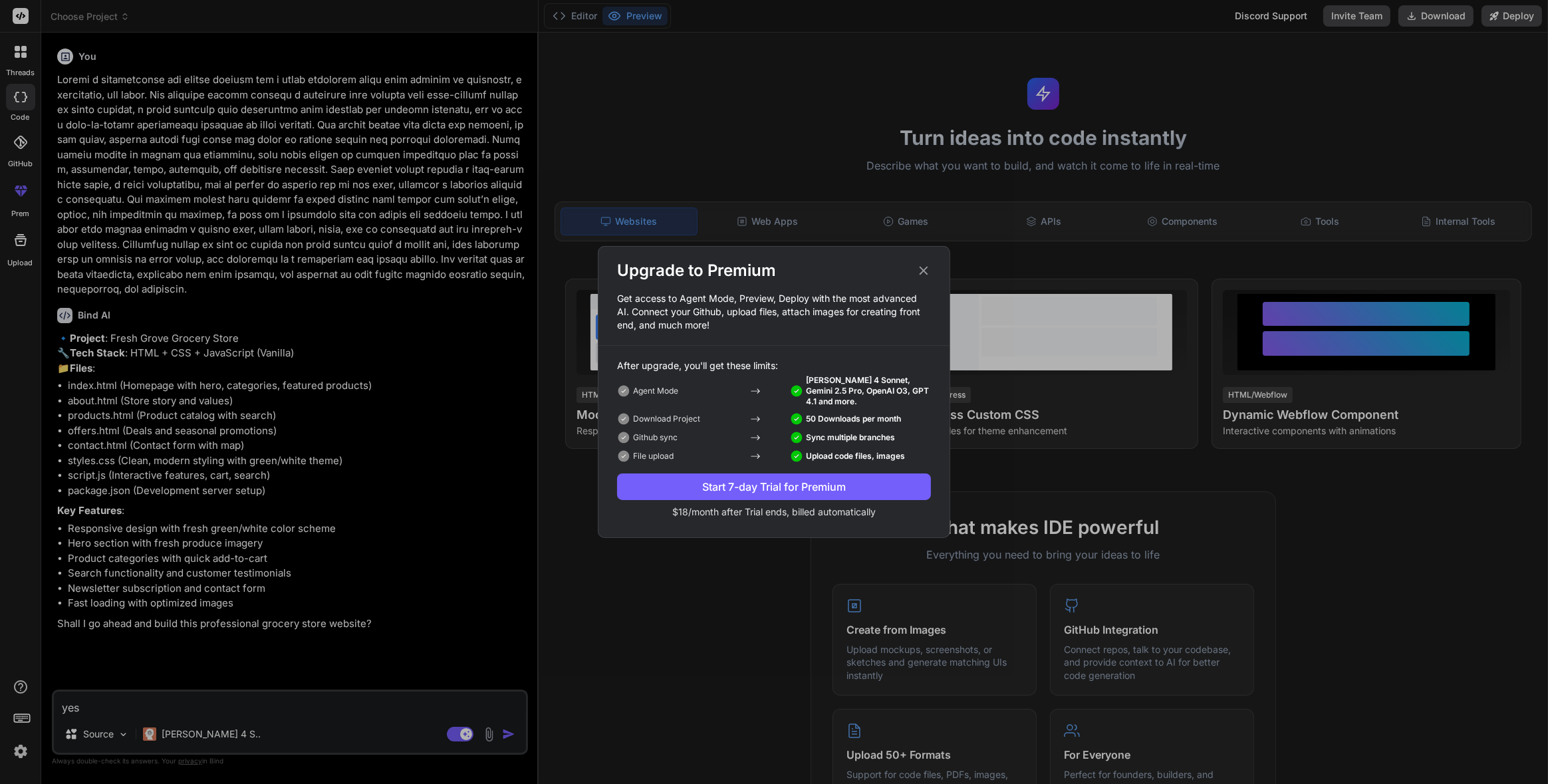
click at [778, 487] on div "Start 7-day Trial for Premium" at bounding box center [774, 487] width 314 height 16
